Goal: Task Accomplishment & Management: Manage account settings

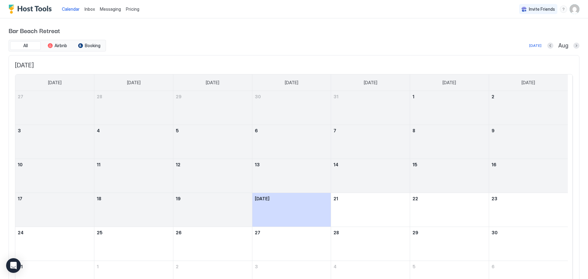
click at [107, 9] on span "Messaging" at bounding box center [110, 8] width 21 height 5
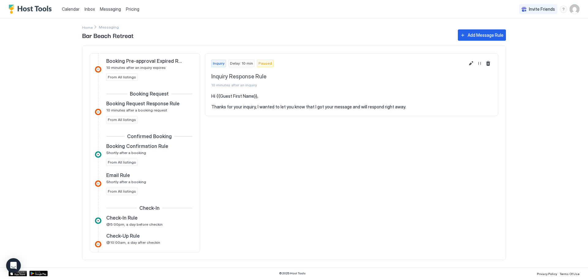
scroll to position [61, 0]
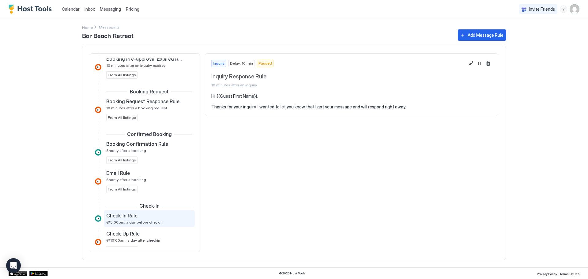
click at [123, 223] on span "@5:00pm, a day before checkin" at bounding box center [134, 222] width 56 height 5
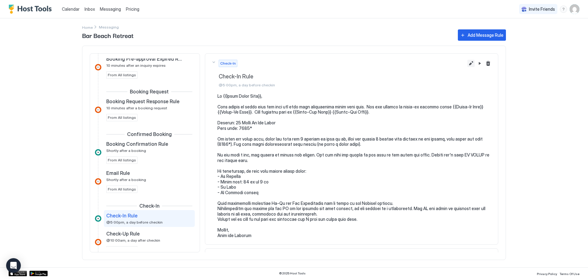
click at [468, 62] on button "Edit message rule" at bounding box center [471, 63] width 7 height 7
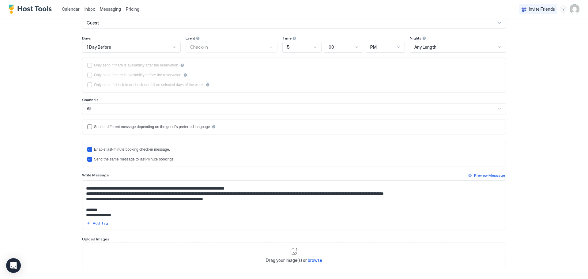
scroll to position [92, 0]
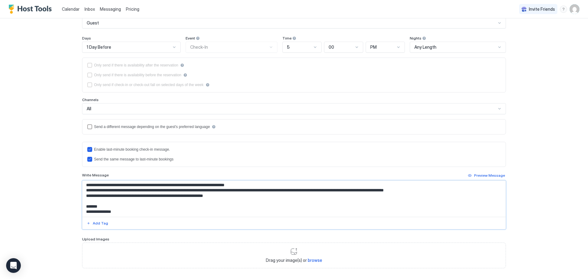
drag, startPoint x: 84, startPoint y: 197, endPoint x: 449, endPoint y: 196, distance: 364.6
click at [449, 196] on textarea "Input Field" at bounding box center [293, 199] width 423 height 36
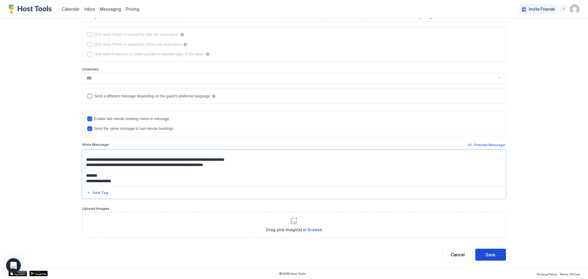
type textarea "**********"
click at [494, 256] on button "Save" at bounding box center [490, 255] width 31 height 12
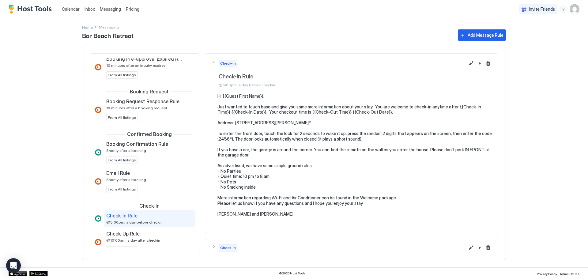
click at [113, 10] on span "Messaging" at bounding box center [110, 8] width 21 height 5
click at [130, 12] on div "Pricing" at bounding box center [132, 9] width 18 height 10
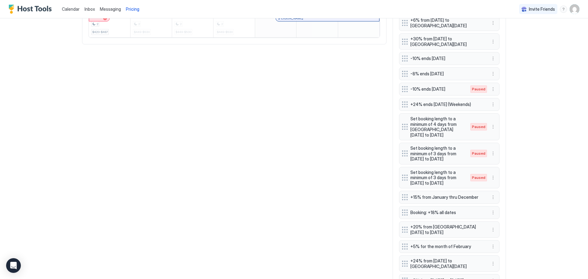
scroll to position [409, 0]
click at [492, 63] on button "More options" at bounding box center [493, 59] width 7 height 7
click at [497, 97] on div "Edit" at bounding box center [499, 95] width 23 height 10
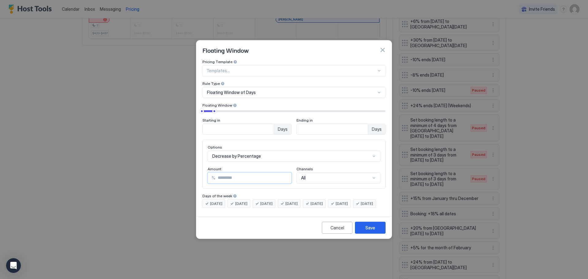
drag, startPoint x: 234, startPoint y: 171, endPoint x: 217, endPoint y: 175, distance: 16.9
click at [217, 175] on input "**" at bounding box center [253, 178] width 76 height 10
type input "*"
drag, startPoint x: 367, startPoint y: 228, endPoint x: 338, endPoint y: 141, distance: 91.4
click at [341, 144] on div "Floating Window Pricing Template Templates... Rule Type Floating Window of Days…" at bounding box center [294, 139] width 196 height 199
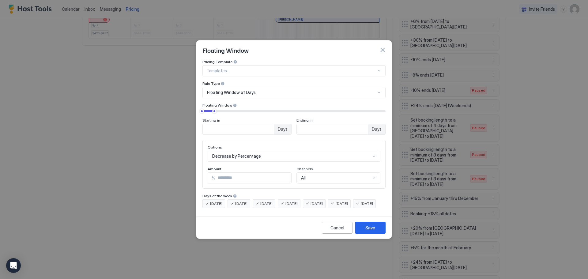
click at [274, 124] on input "**" at bounding box center [238, 129] width 71 height 10
type input "**"
click at [366, 230] on div "Save" at bounding box center [370, 228] width 10 height 6
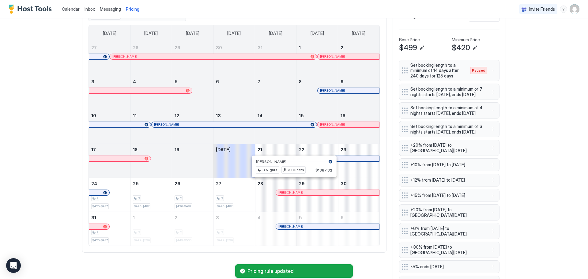
scroll to position [225, 0]
